Goal: Information Seeking & Learning: Obtain resource

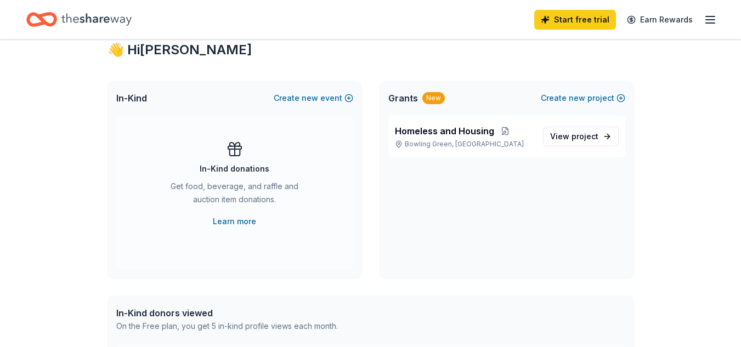
scroll to position [171, 0]
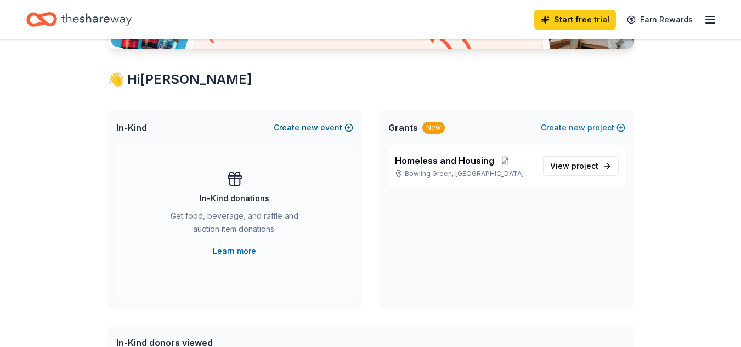
click at [301, 134] on button "Create new event" at bounding box center [314, 127] width 80 height 13
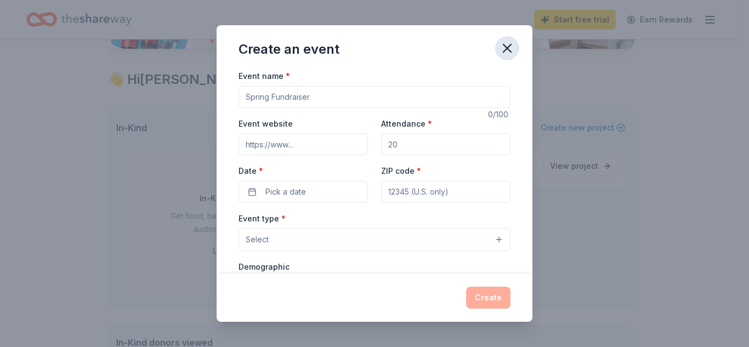
click at [507, 49] on icon "button" at bounding box center [507, 48] width 15 height 15
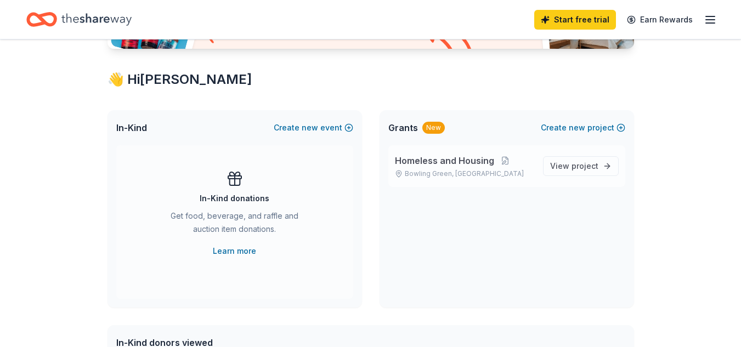
click at [474, 171] on p "Bowling Green, [GEOGRAPHIC_DATA]" at bounding box center [464, 173] width 139 height 9
click at [555, 171] on span "View project" at bounding box center [574, 166] width 48 height 13
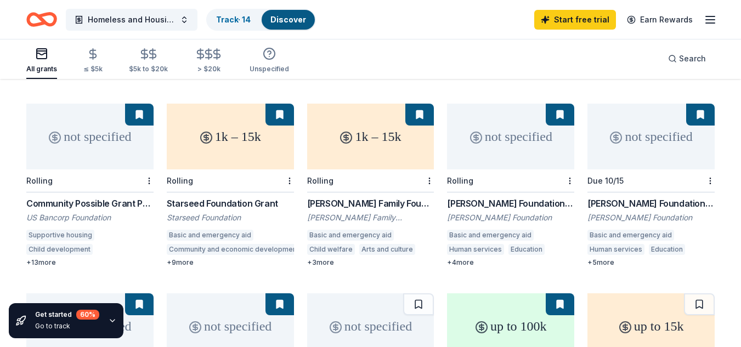
scroll to position [470, 0]
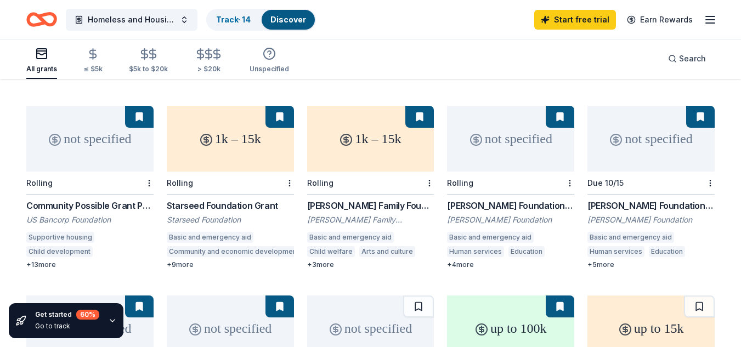
click at [472, 199] on div "[PERSON_NAME] Foundation Grant" at bounding box center [510, 205] width 127 height 13
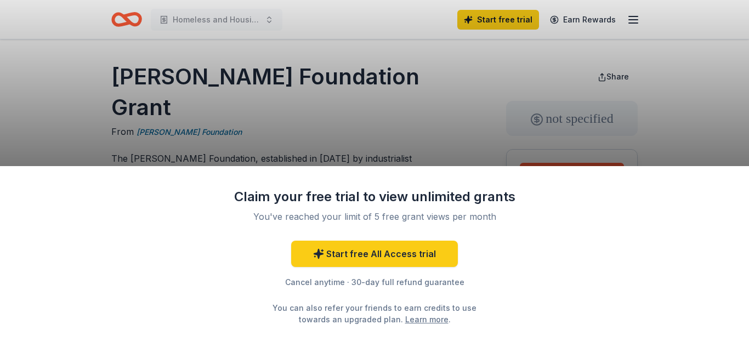
click at [709, 131] on div "Claim your free trial to view unlimited grants You've reached your limit of 5 f…" at bounding box center [374, 173] width 749 height 347
